Goal: Information Seeking & Learning: Understand process/instructions

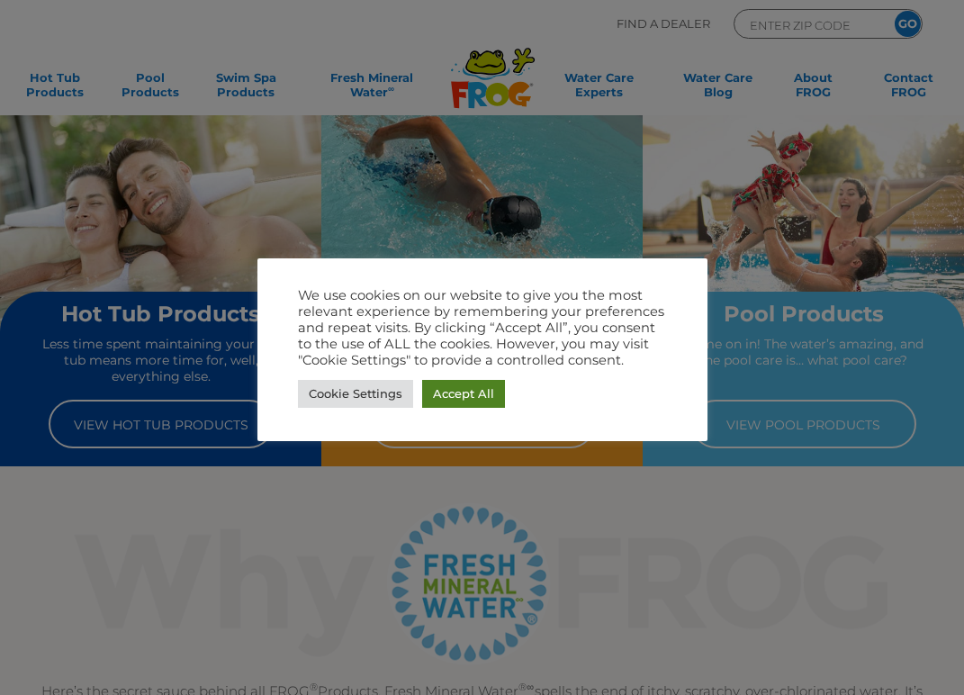
click at [466, 403] on link "Accept All" at bounding box center [463, 394] width 83 height 28
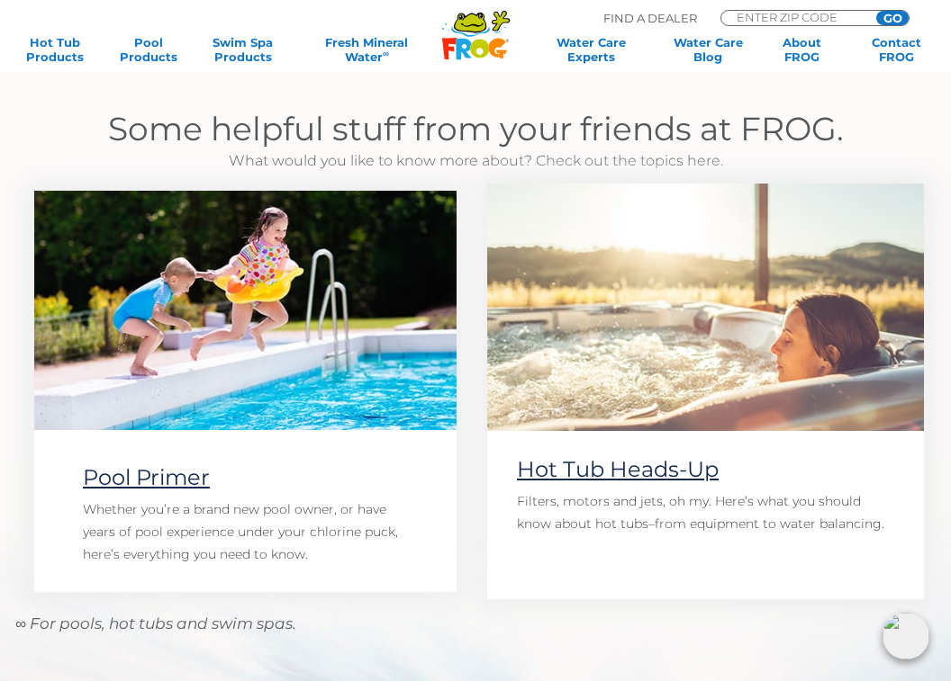
scroll to position [1152, 0]
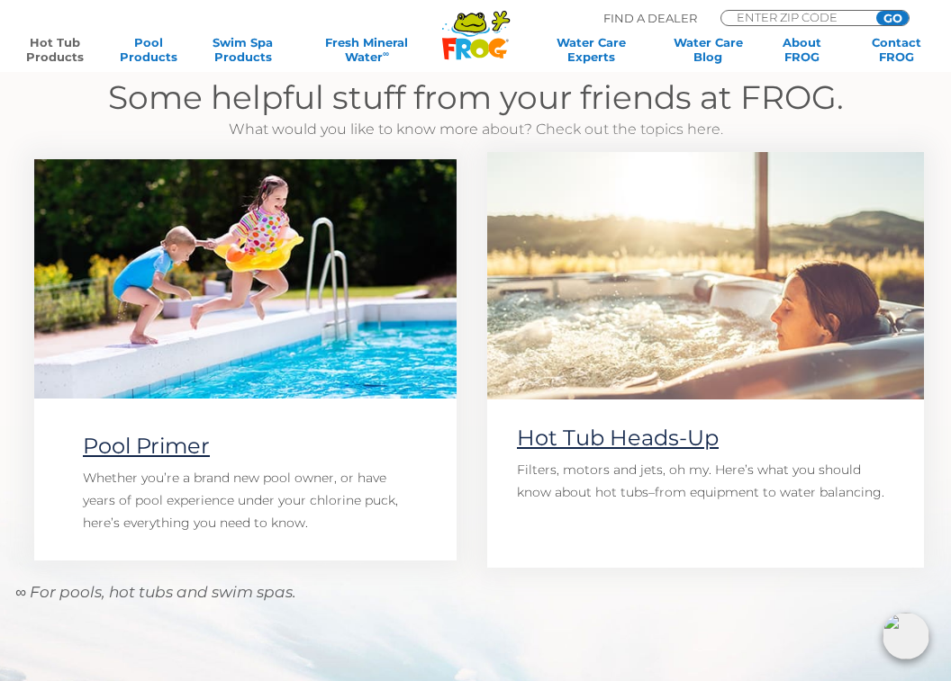
click at [61, 37] on link "Hot Tub Products" at bounding box center [54, 49] width 73 height 29
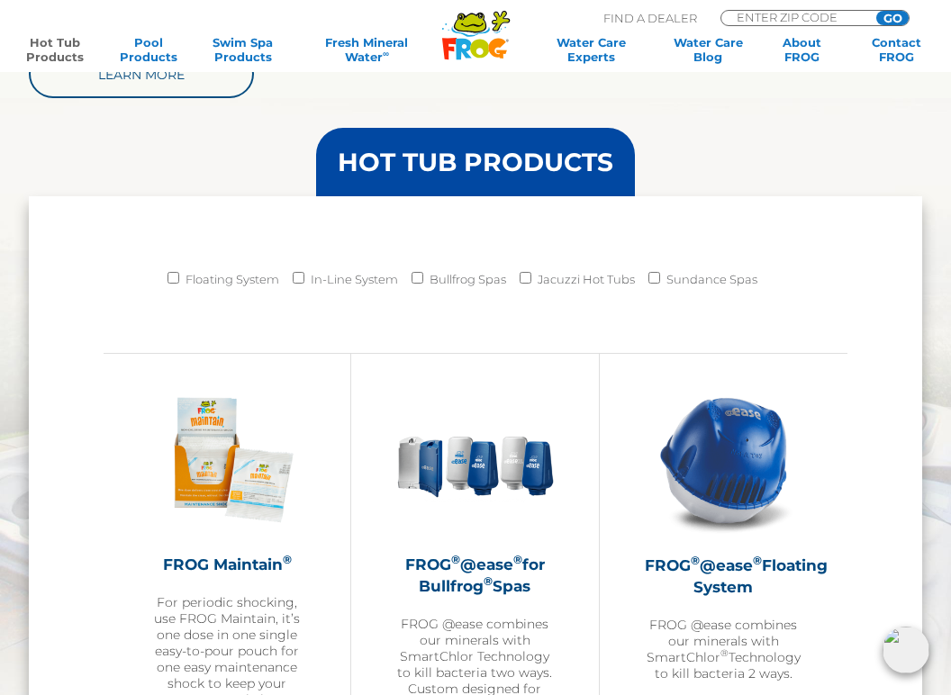
scroll to position [1440, 0]
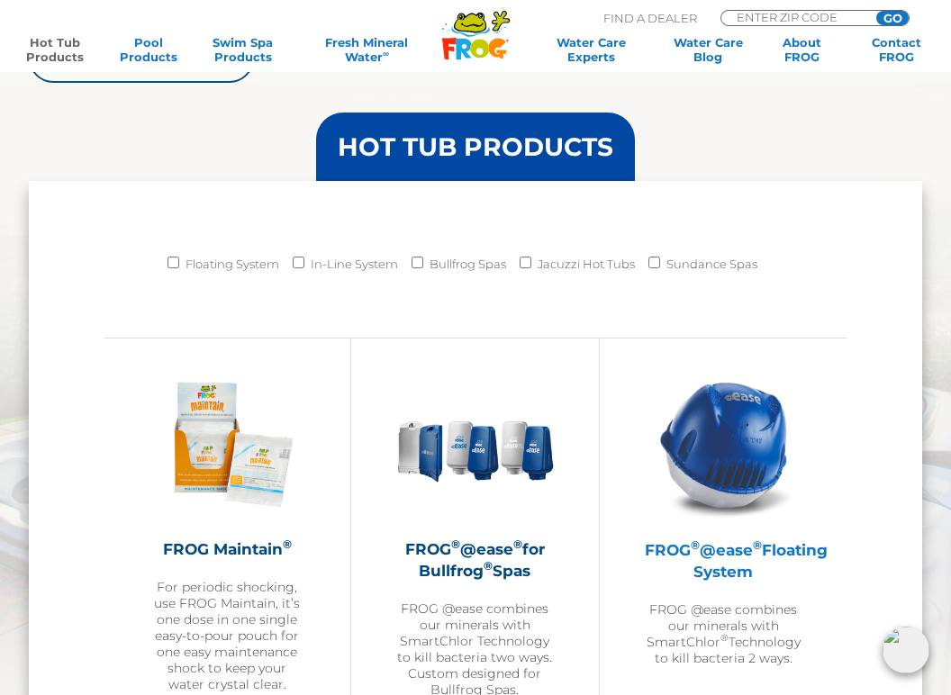
click at [732, 459] on img at bounding box center [724, 445] width 158 height 158
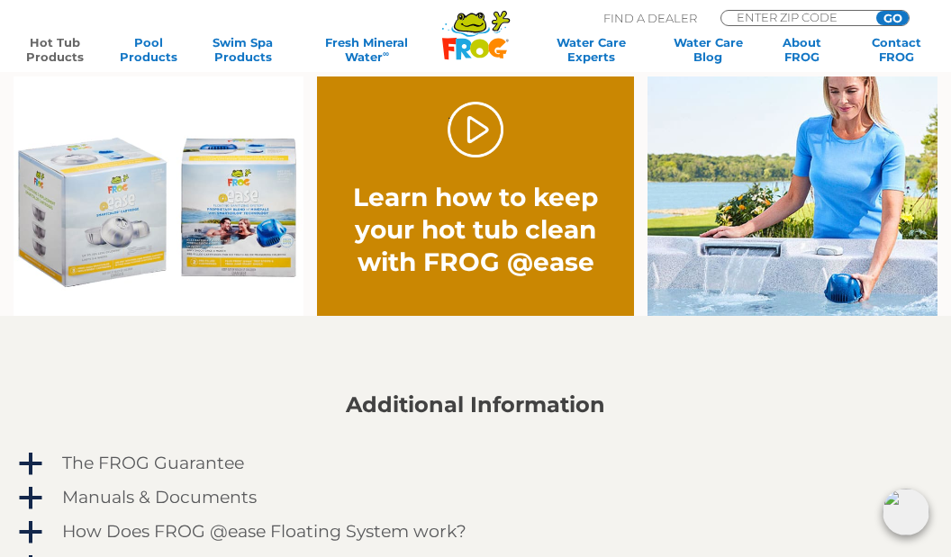
scroll to position [1350, 0]
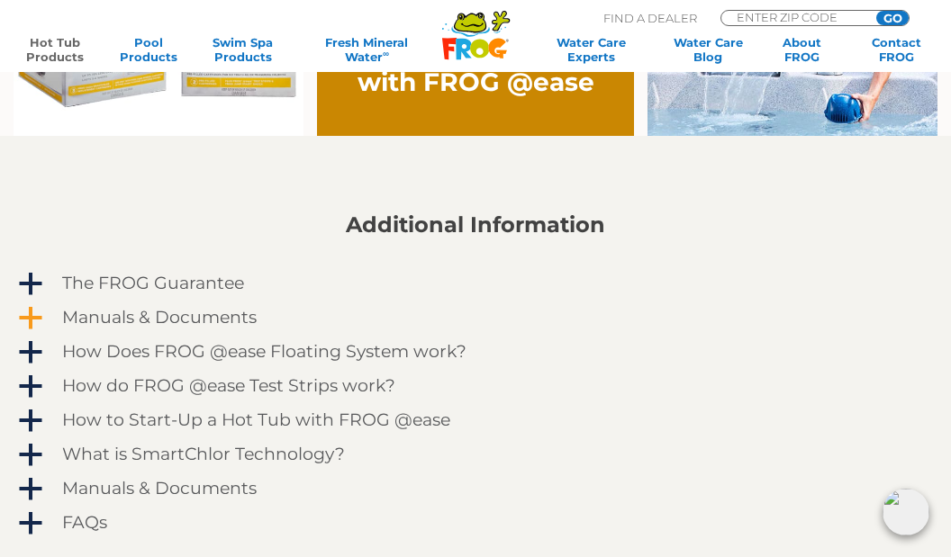
click at [172, 315] on h4 "Manuals & Documents" at bounding box center [159, 318] width 194 height 20
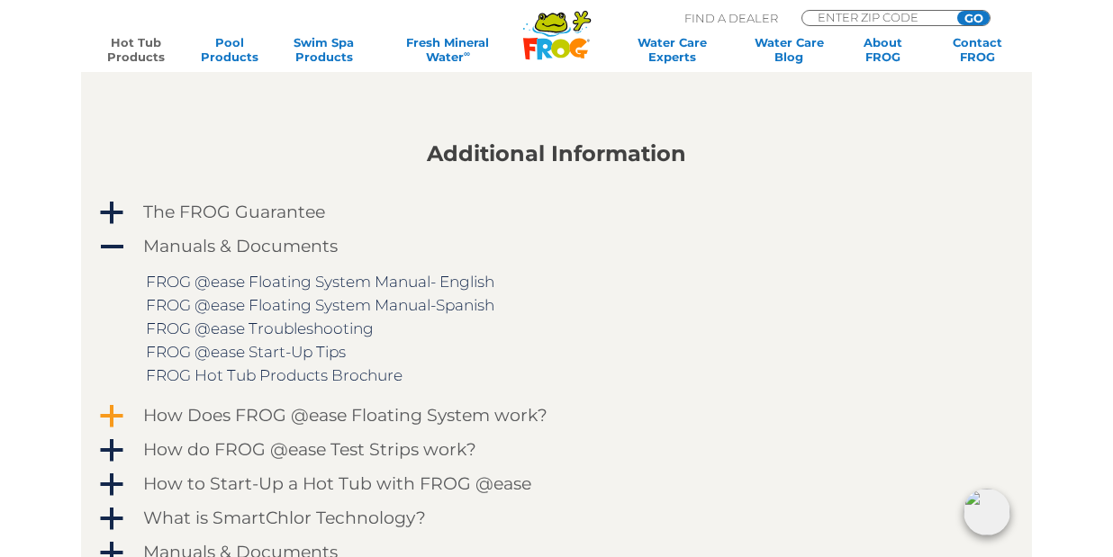
scroll to position [1440, 0]
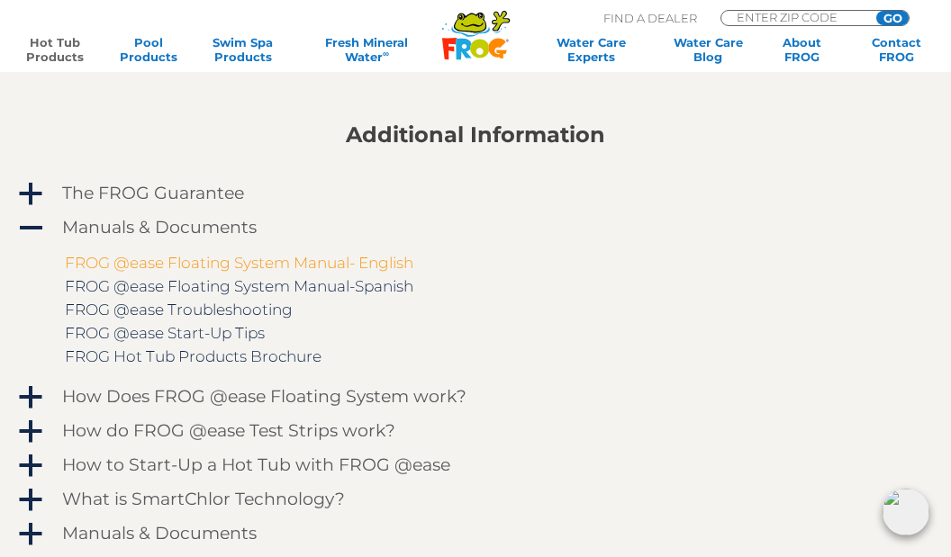
click at [266, 269] on link "FROG @ease Floating System Manual- English" at bounding box center [239, 263] width 348 height 18
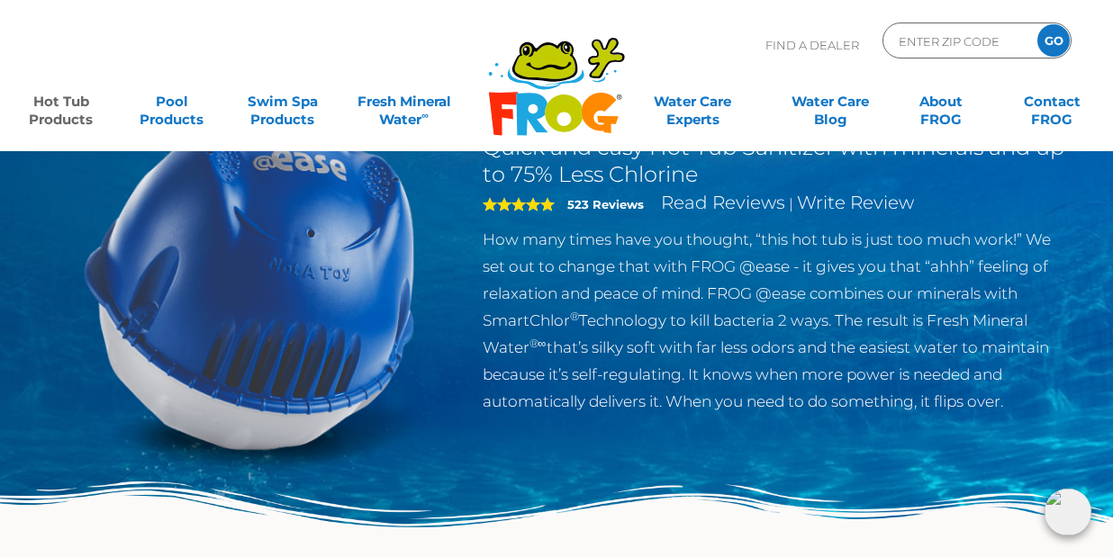
scroll to position [0, 0]
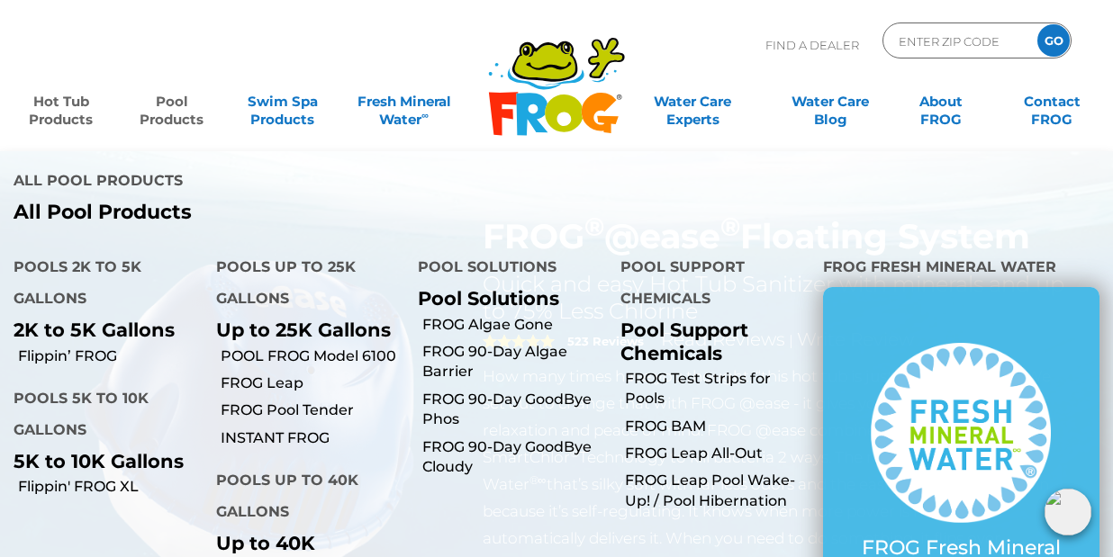
click at [184, 109] on link "Pool Products" at bounding box center [172, 102] width 86 height 36
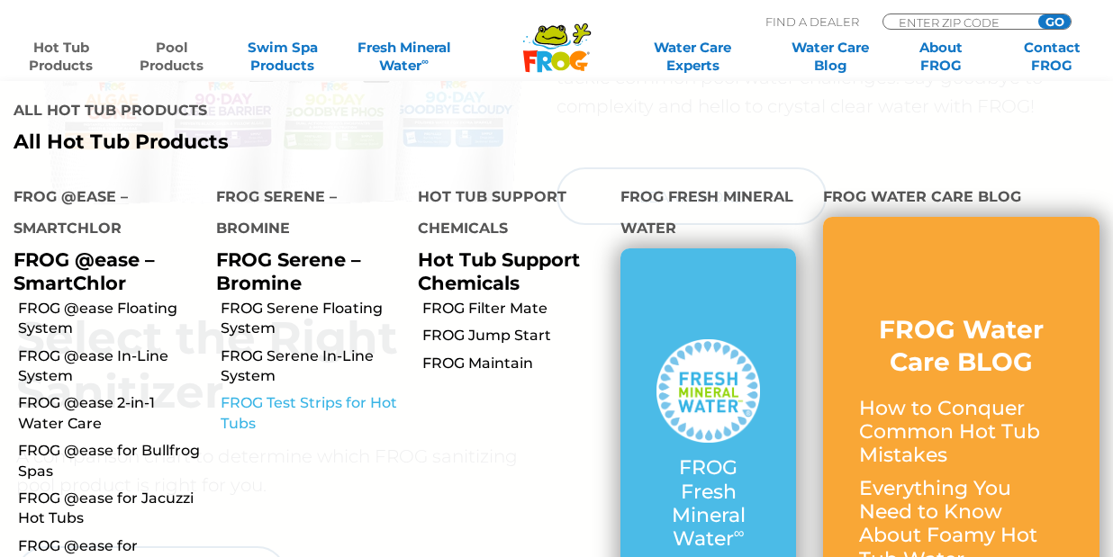
scroll to position [1891, 0]
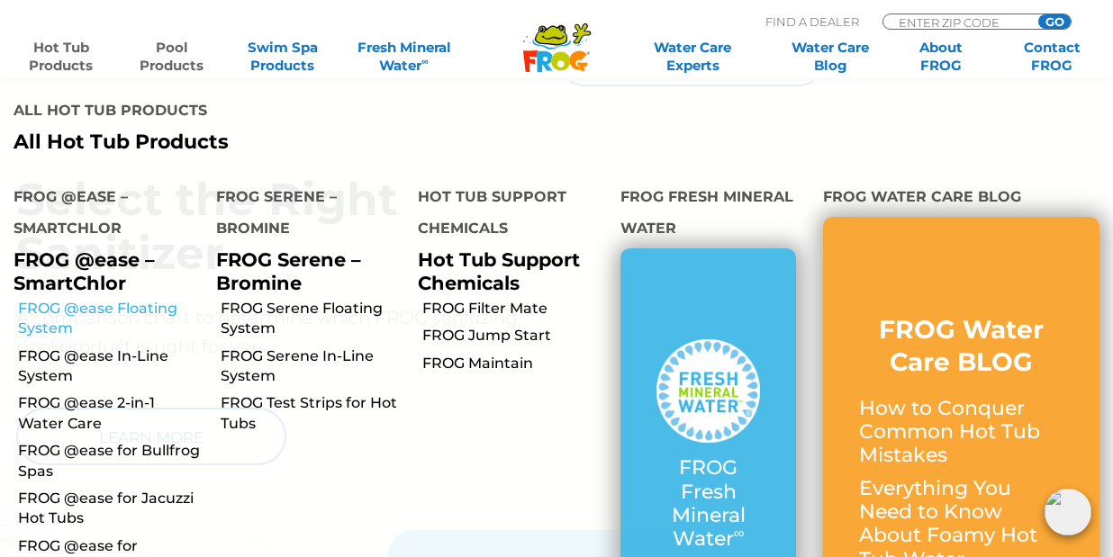
click at [120, 299] on link "FROG @ease Floating System" at bounding box center [110, 319] width 185 height 41
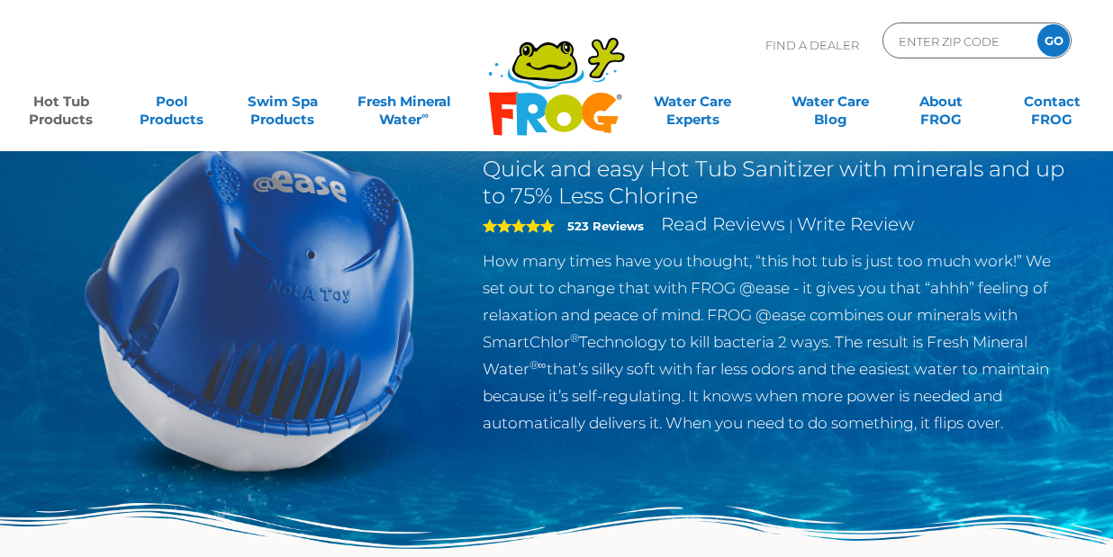
scroll to position [90, 0]
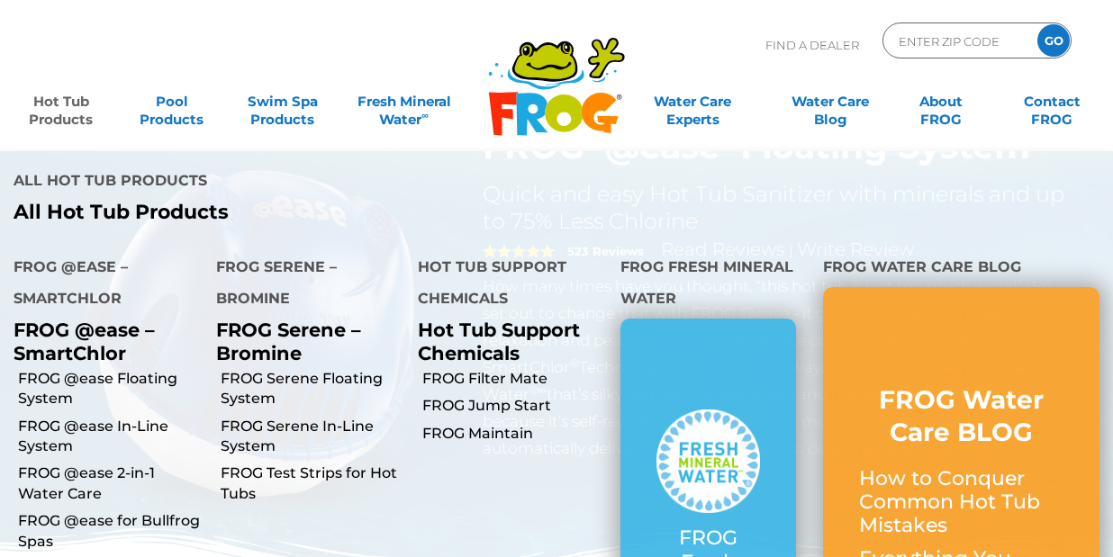
click at [65, 104] on link "Hot Tub Products" at bounding box center [61, 102] width 86 height 36
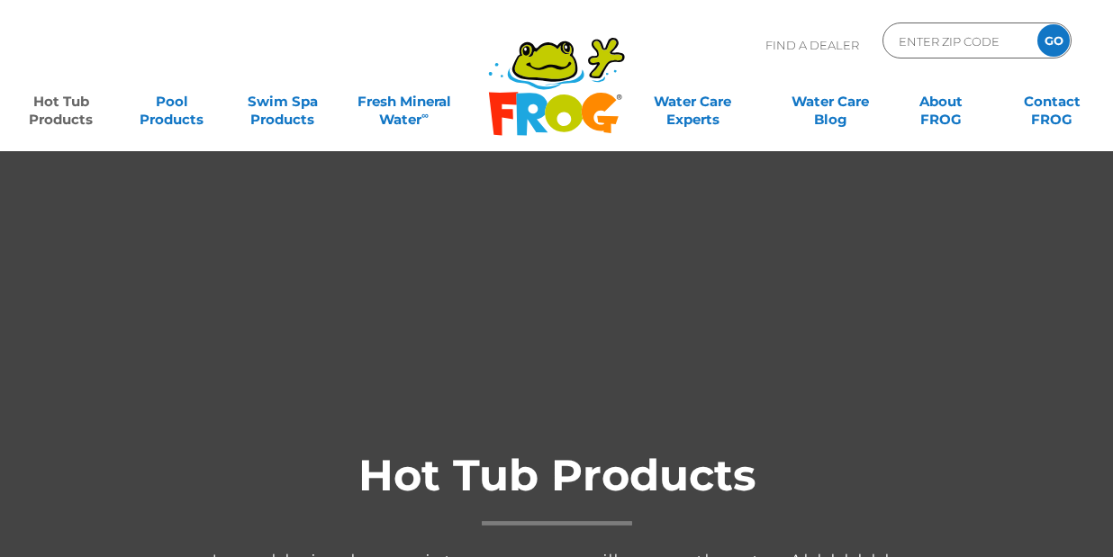
click at [66, 115] on link "Hot Tub Products" at bounding box center [61, 102] width 86 height 36
click at [63, 115] on link "Hot Tub Products" at bounding box center [61, 102] width 86 height 36
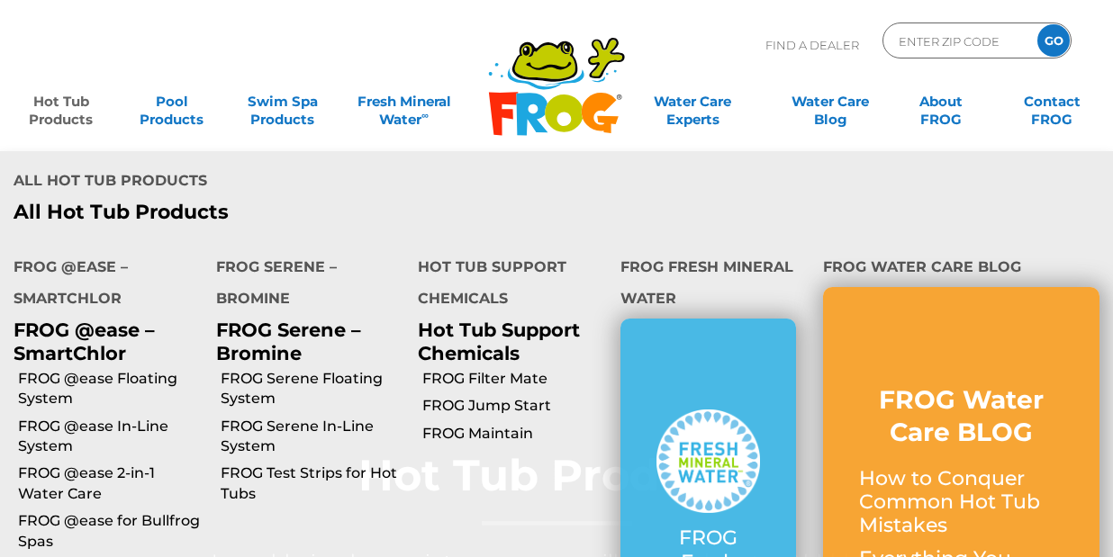
click at [70, 112] on link "Hot Tub Products" at bounding box center [61, 102] width 86 height 36
click at [71, 97] on link "Hot Tub Products" at bounding box center [61, 102] width 86 height 36
click at [92, 417] on link "FROG @ease In-Line System" at bounding box center [110, 437] width 185 height 41
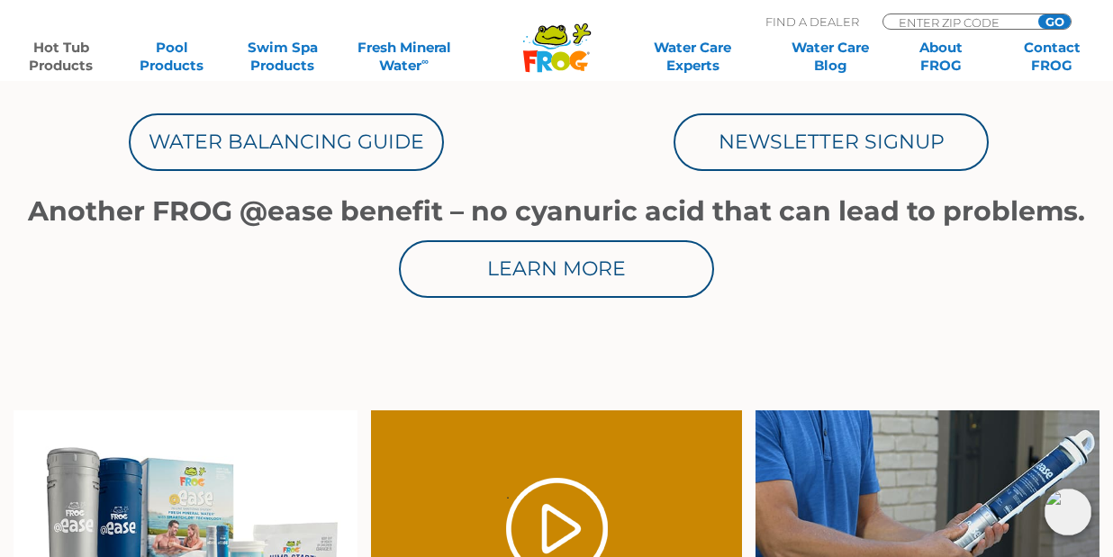
scroll to position [1080, 0]
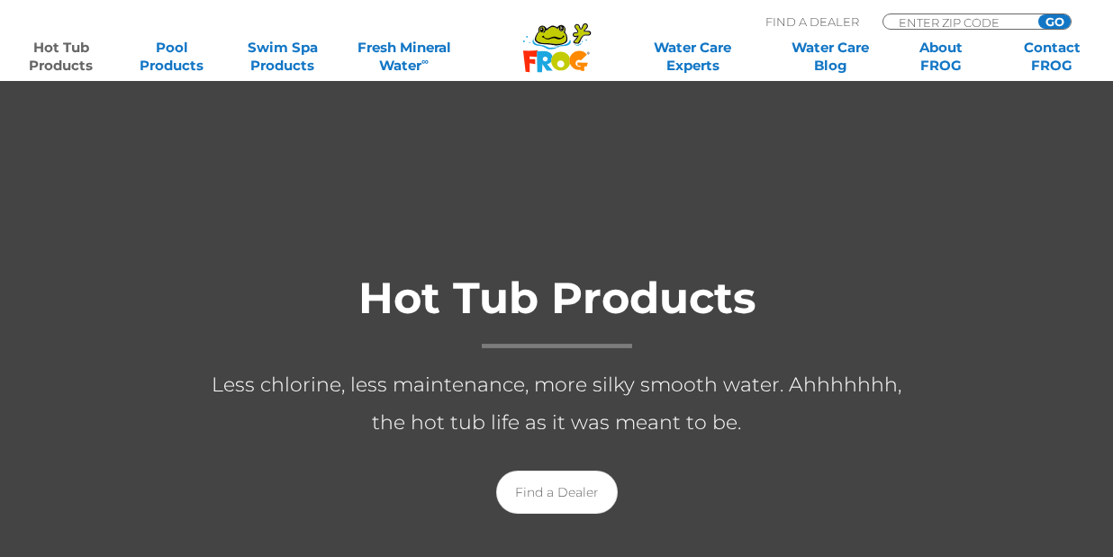
scroll to position [180, 0]
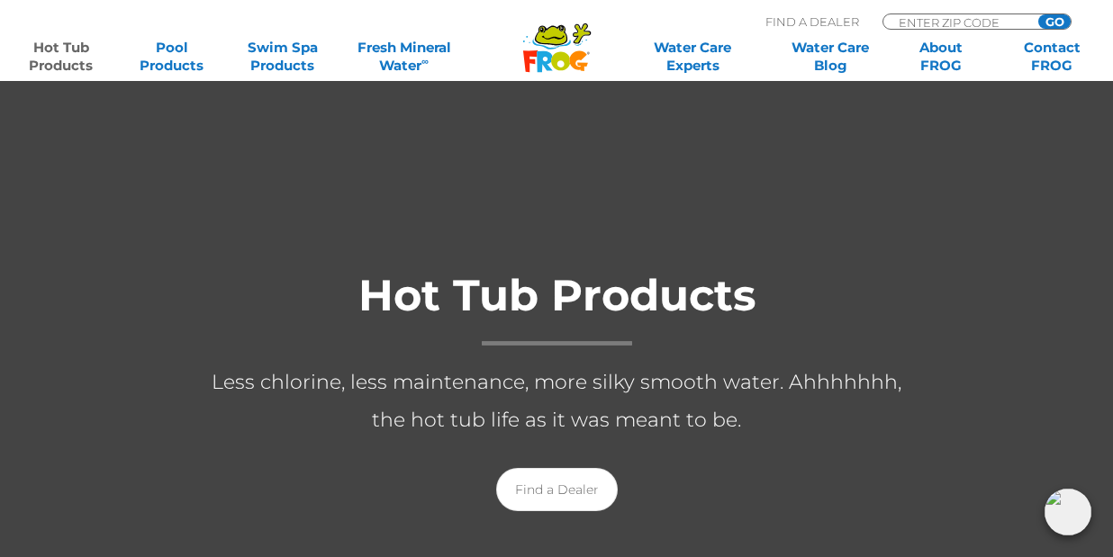
click at [79, 50] on link "Hot Tub Products" at bounding box center [61, 57] width 86 height 36
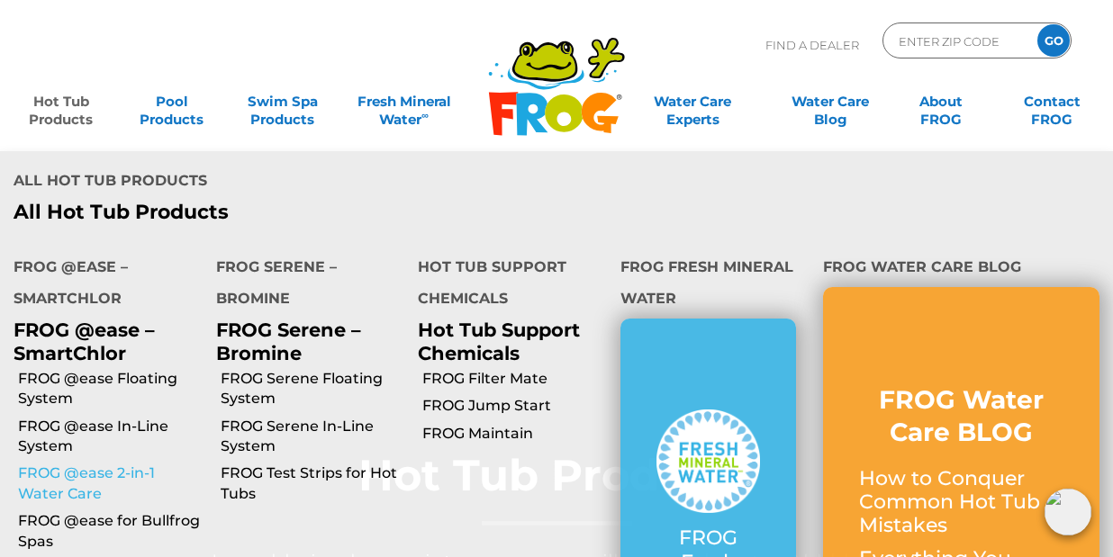
click at [93, 464] on link "FROG @ease 2-in-1 Water Care" at bounding box center [110, 484] width 185 height 41
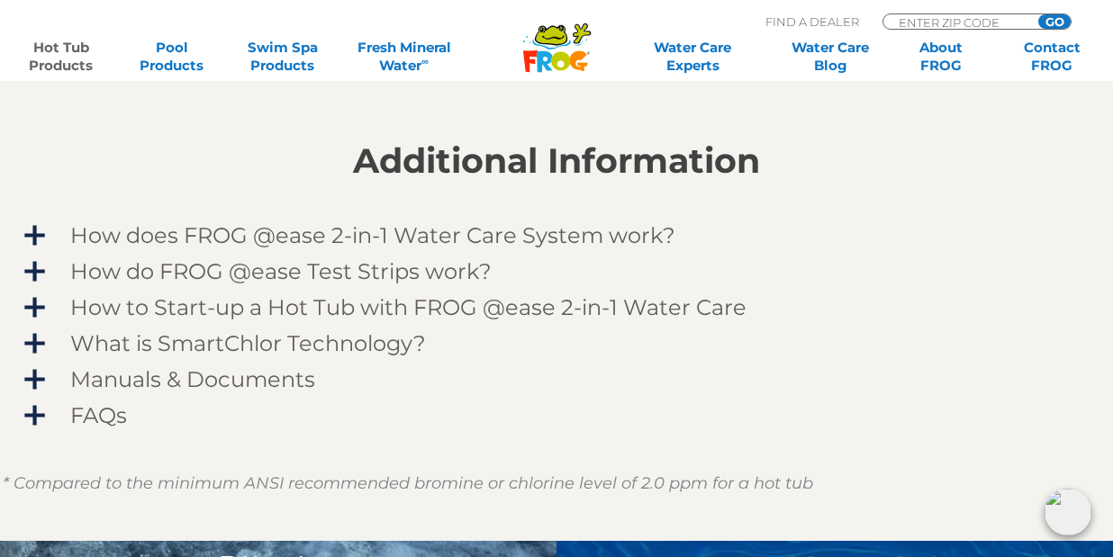
scroll to position [1440, 0]
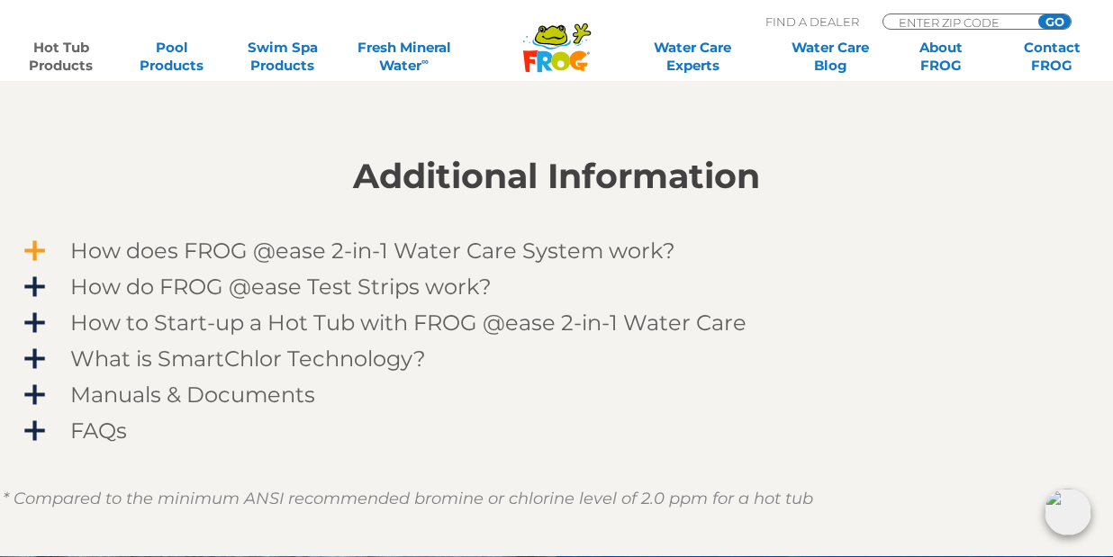
click at [201, 249] on span "How does FROG @ease 2-in-1 Water Care System work?" at bounding box center [568, 251] width 1048 height 24
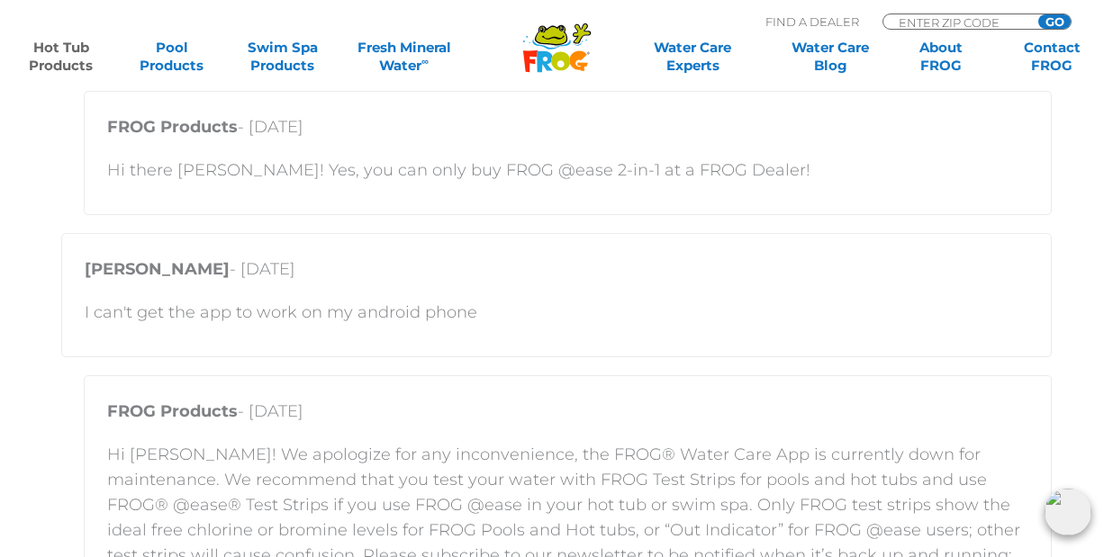
scroll to position [2881, 0]
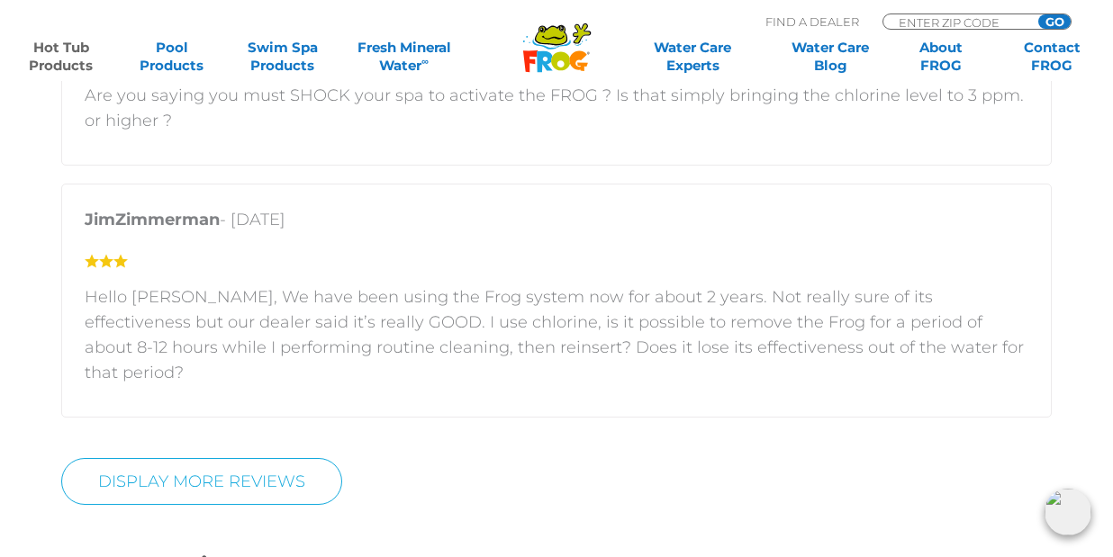
scroll to position [3781, 0]
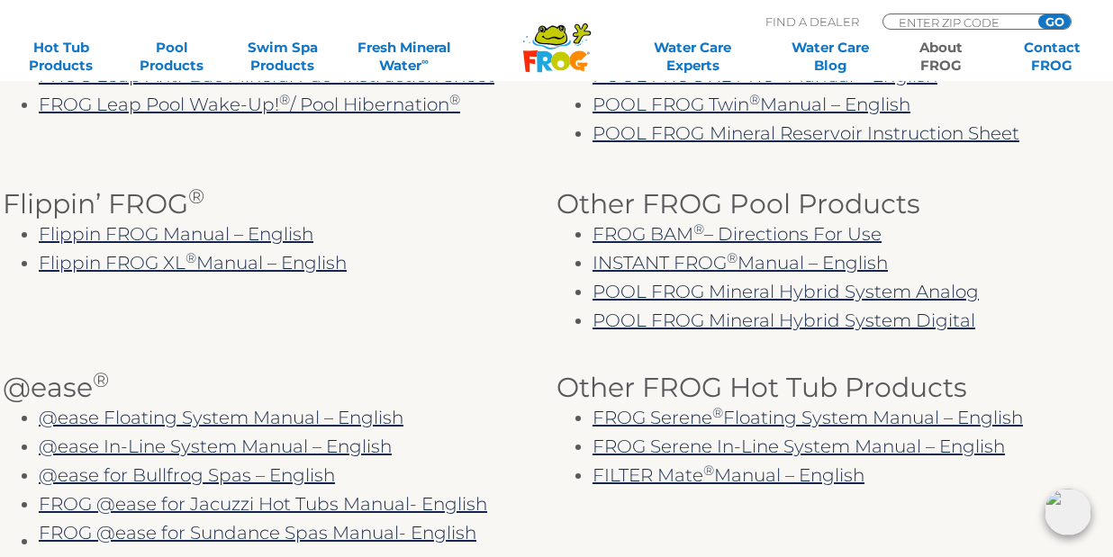
scroll to position [630, 0]
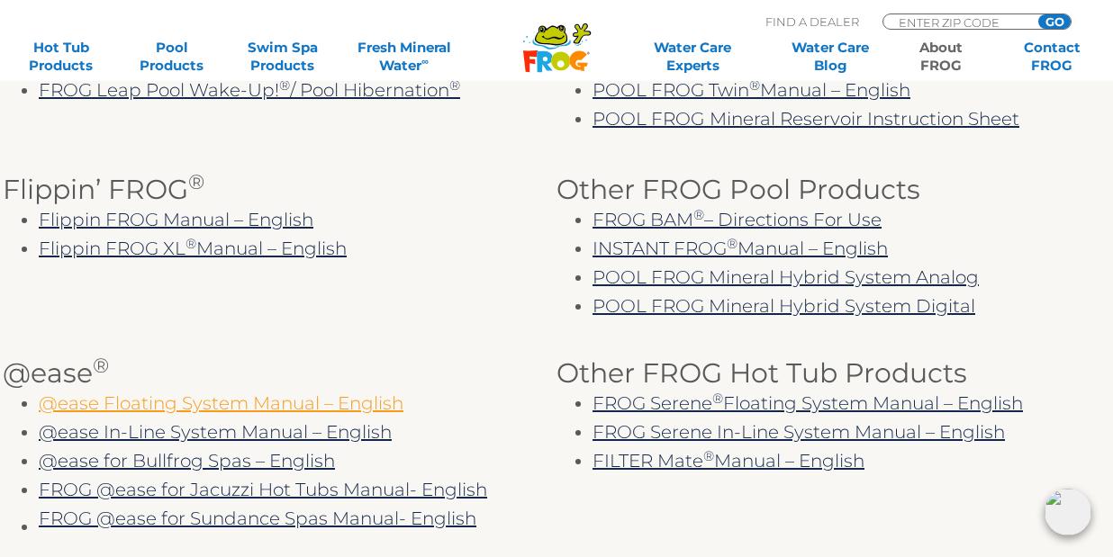
click at [203, 402] on link "@ease Floating System Manual – English" at bounding box center [221, 404] width 365 height 22
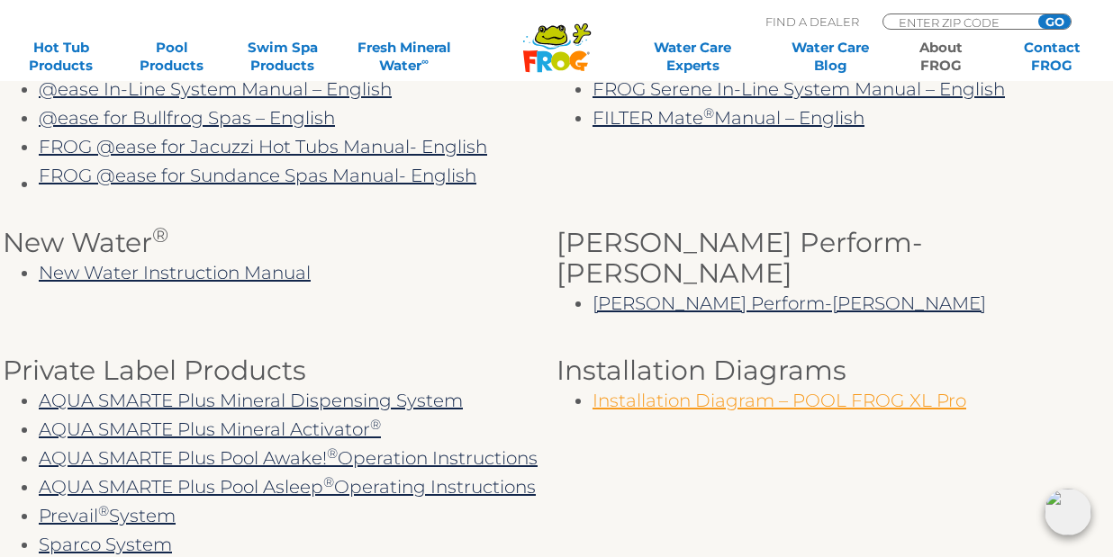
scroll to position [720, 0]
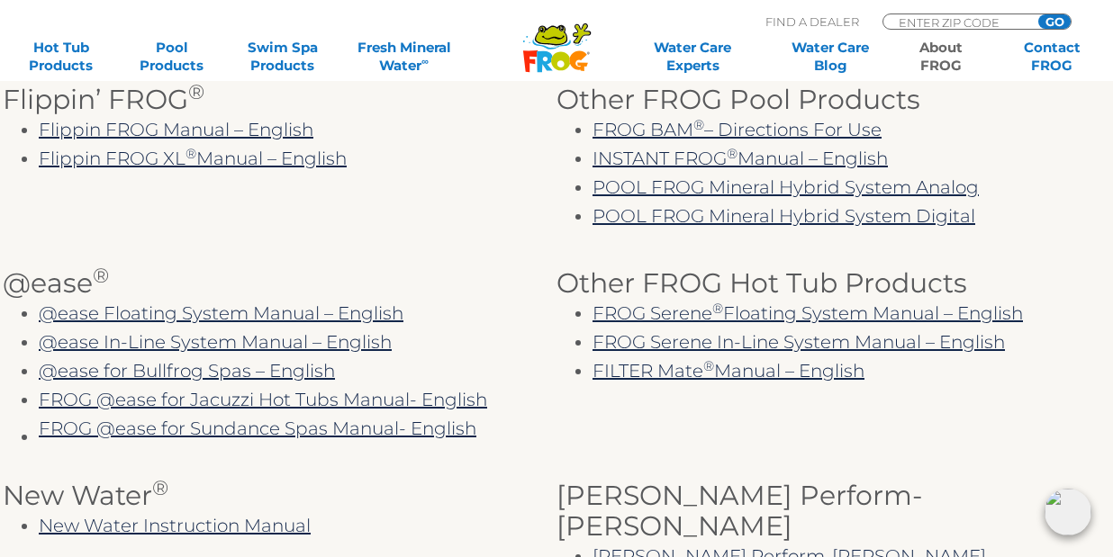
drag, startPoint x: 745, startPoint y: 311, endPoint x: 770, endPoint y: 297, distance: 28.3
click at [745, 311] on link "FROG Serene ® Floating System Manual – English" at bounding box center [807, 313] width 430 height 22
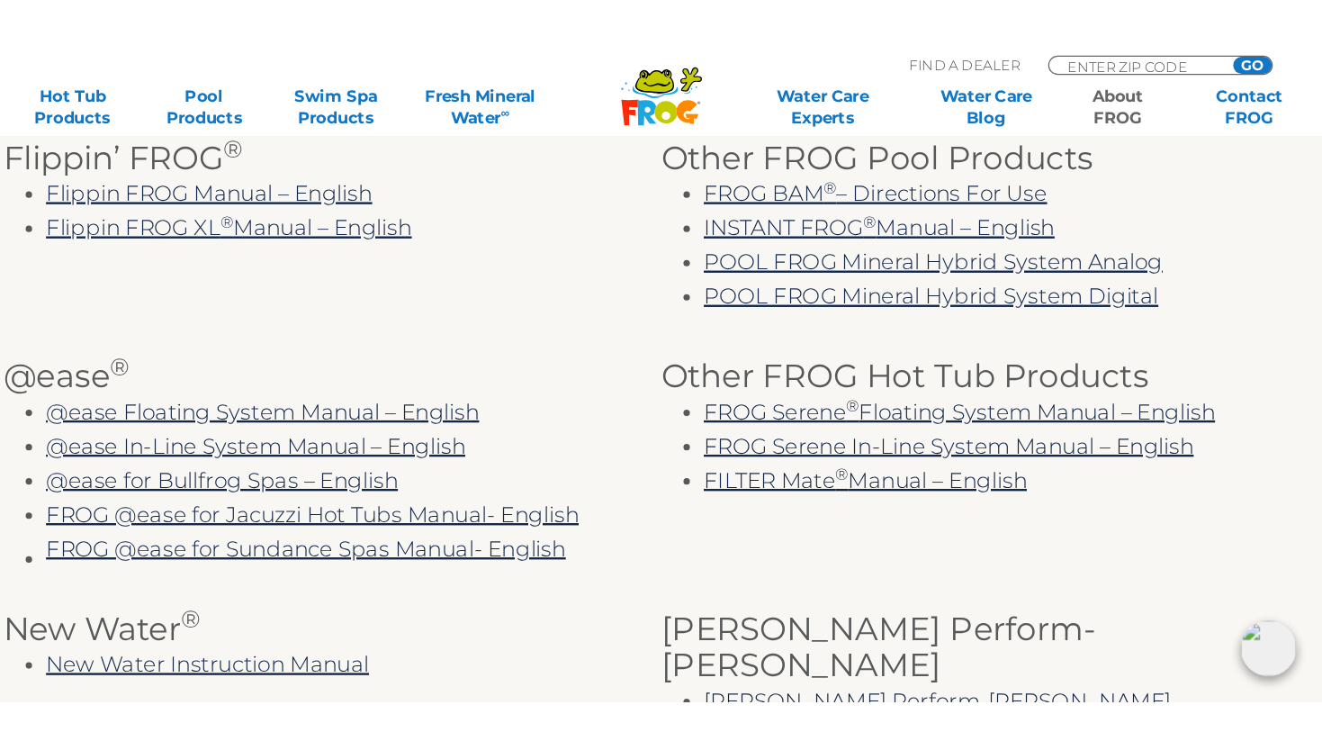
scroll to position [738, 0]
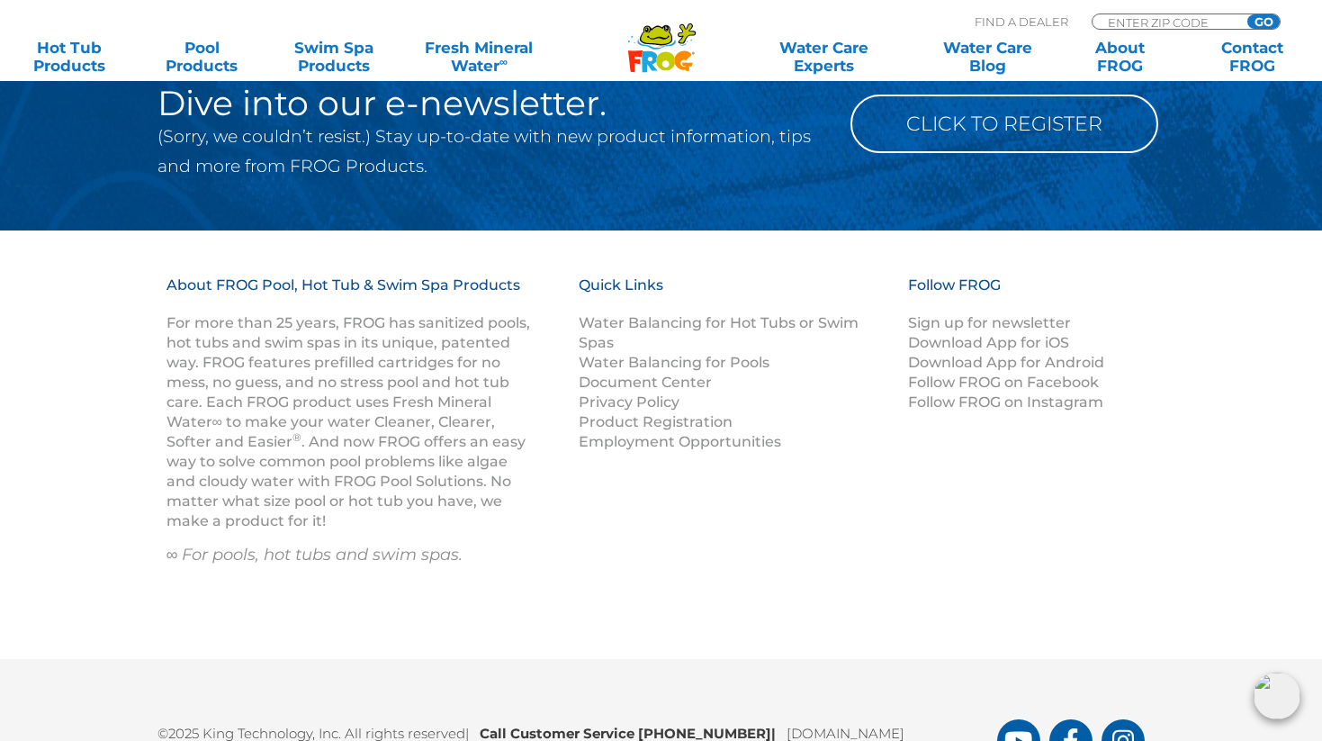
scroll to position [2341, 0]
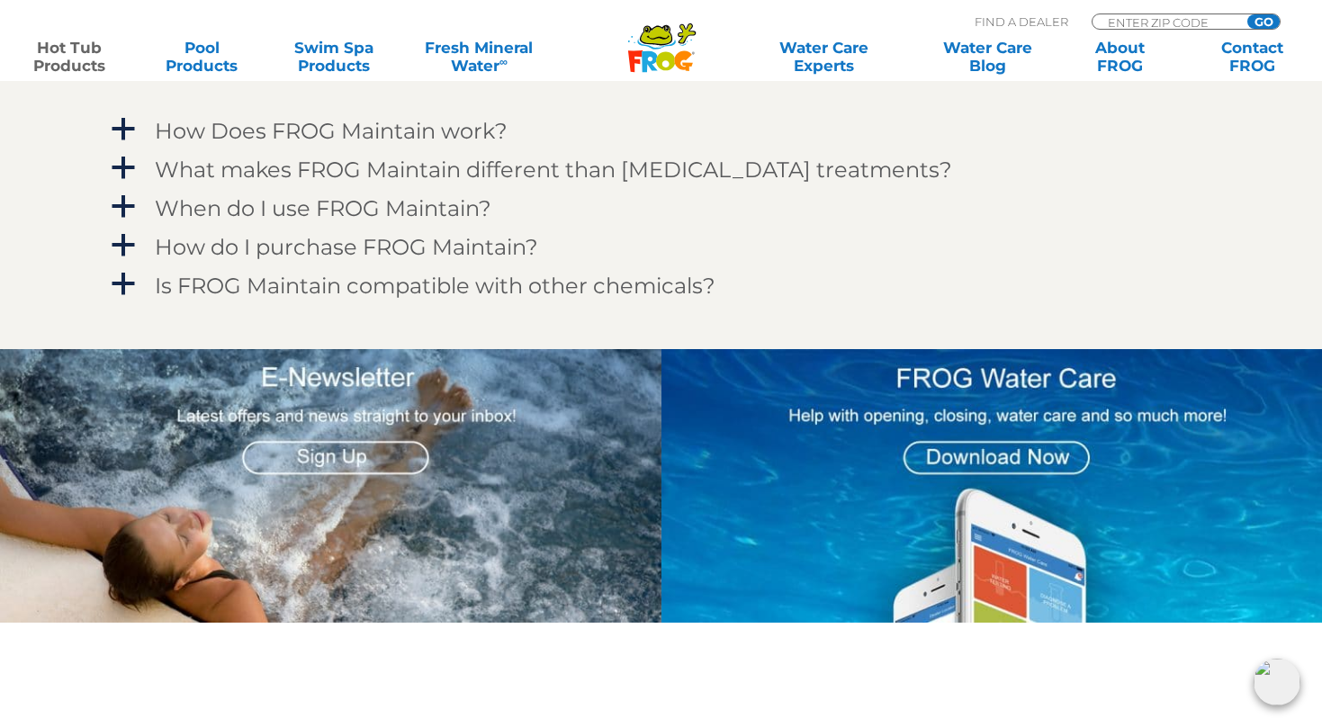
scroll to position [1620, 0]
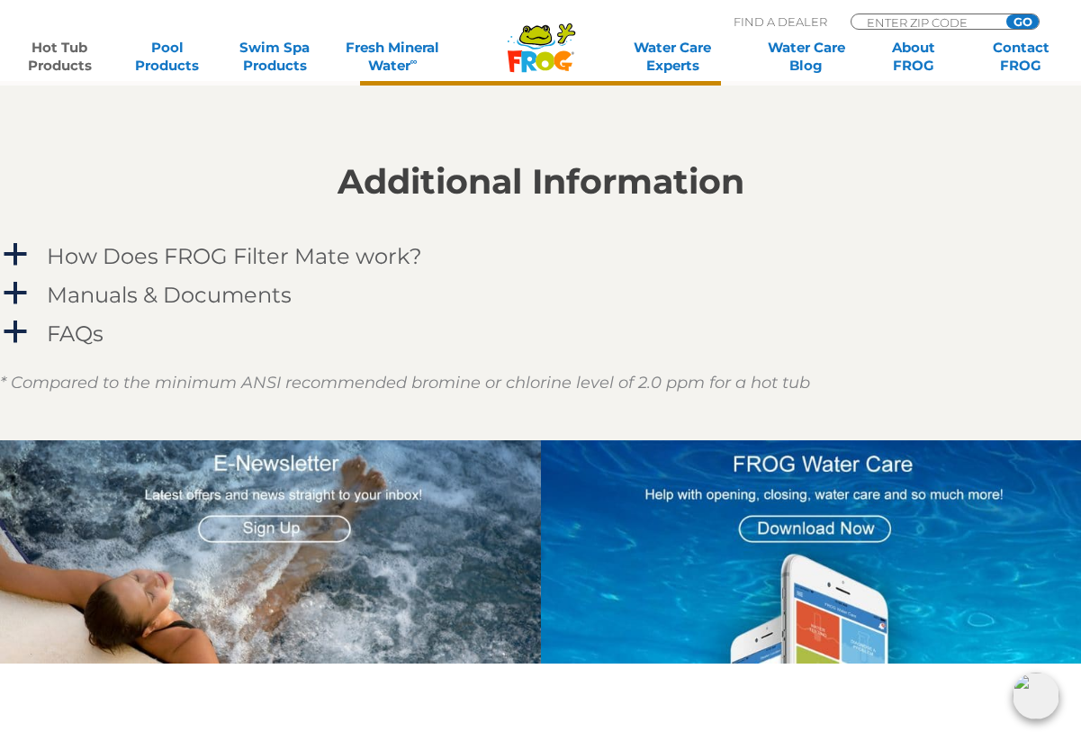
scroll to position [1530, 0]
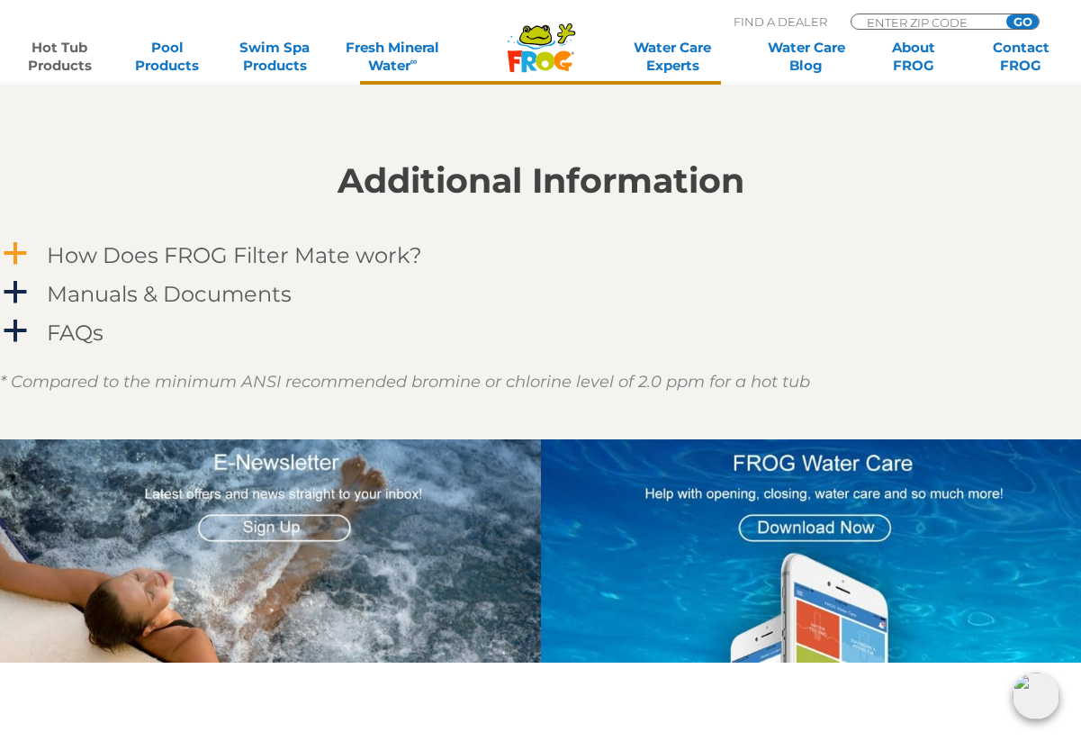
click at [32, 249] on link "a How Does FROG Filter Mate work?" at bounding box center [540, 255] width 1081 height 33
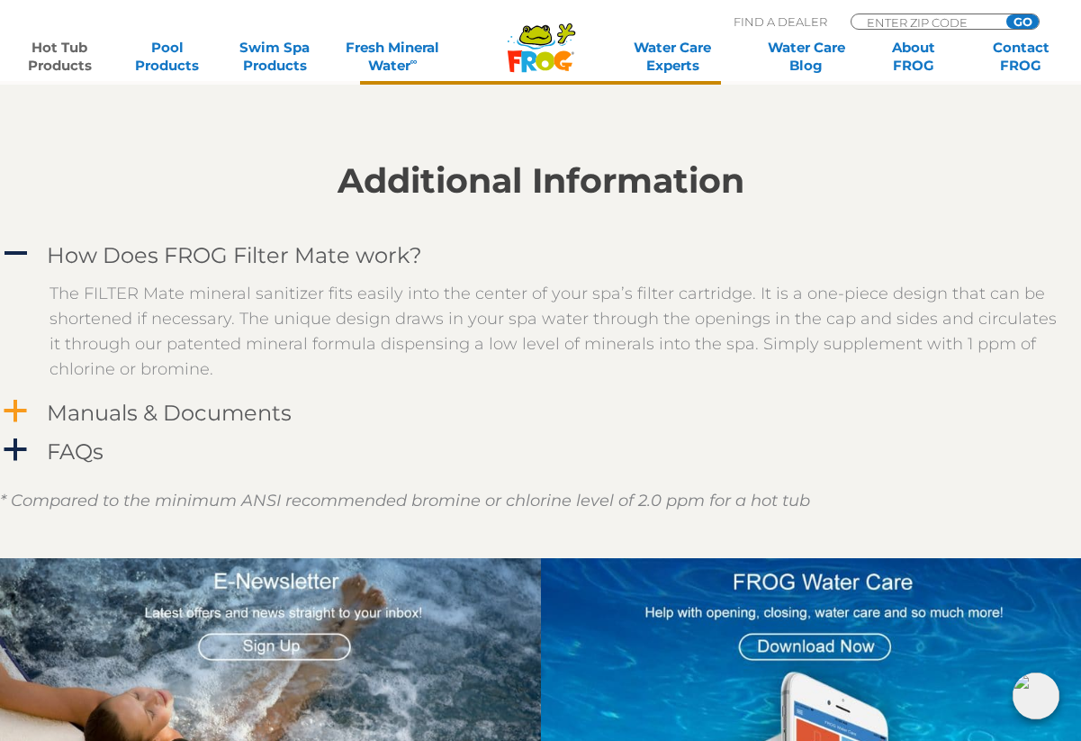
click at [93, 402] on h4 "Manuals & Documents" at bounding box center [169, 413] width 245 height 24
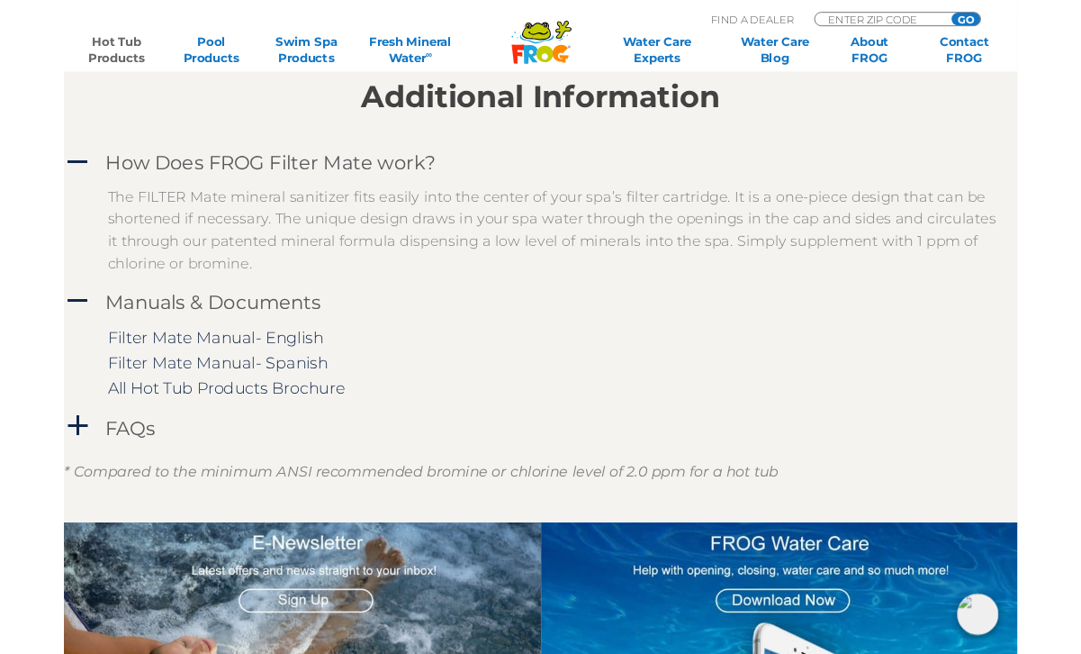
scroll to position [1710, 0]
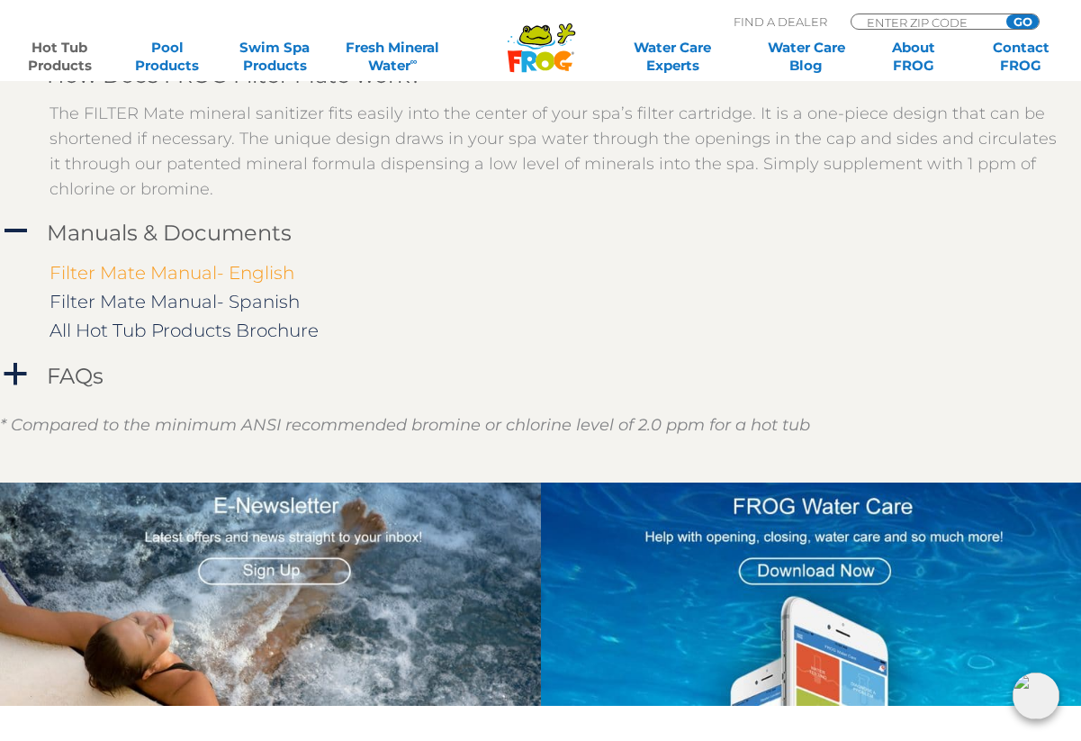
click at [223, 268] on link "Filter Mate Manual- English" at bounding box center [172, 273] width 245 height 22
